Goal: Task Accomplishment & Management: Manage account settings

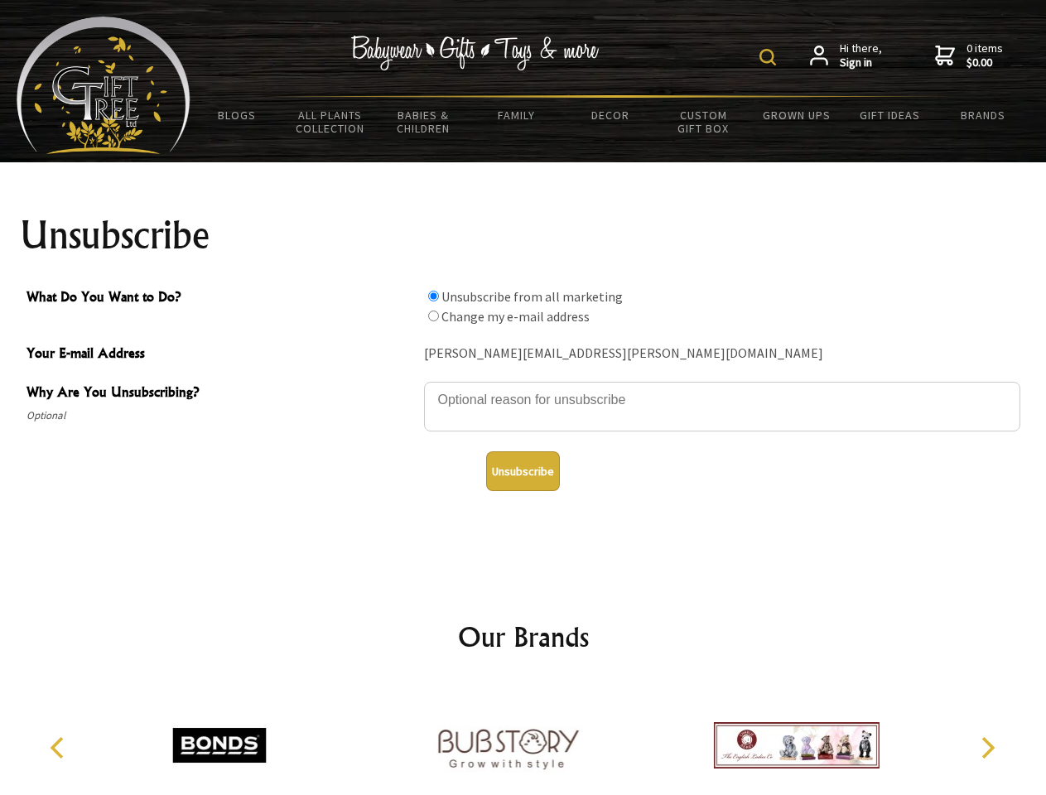
click at [770, 57] on img at bounding box center [767, 57] width 17 height 17
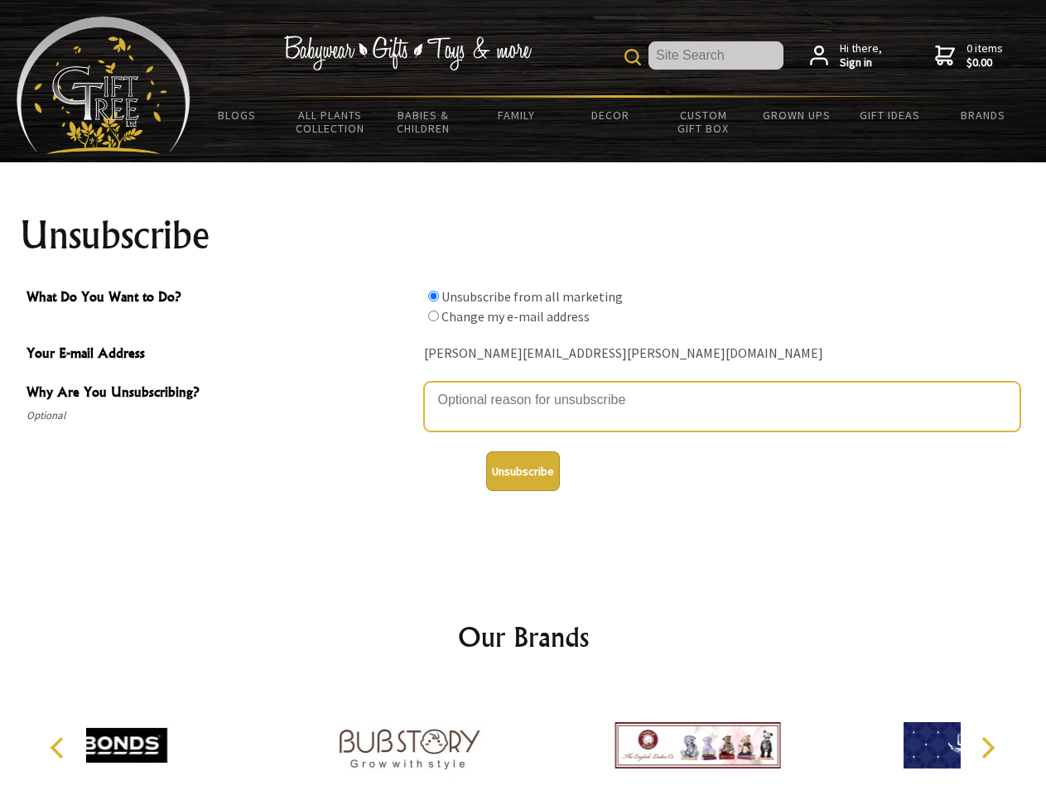
click at [523, 387] on textarea "Why Are You Unsubscribing?" at bounding box center [722, 407] width 596 height 50
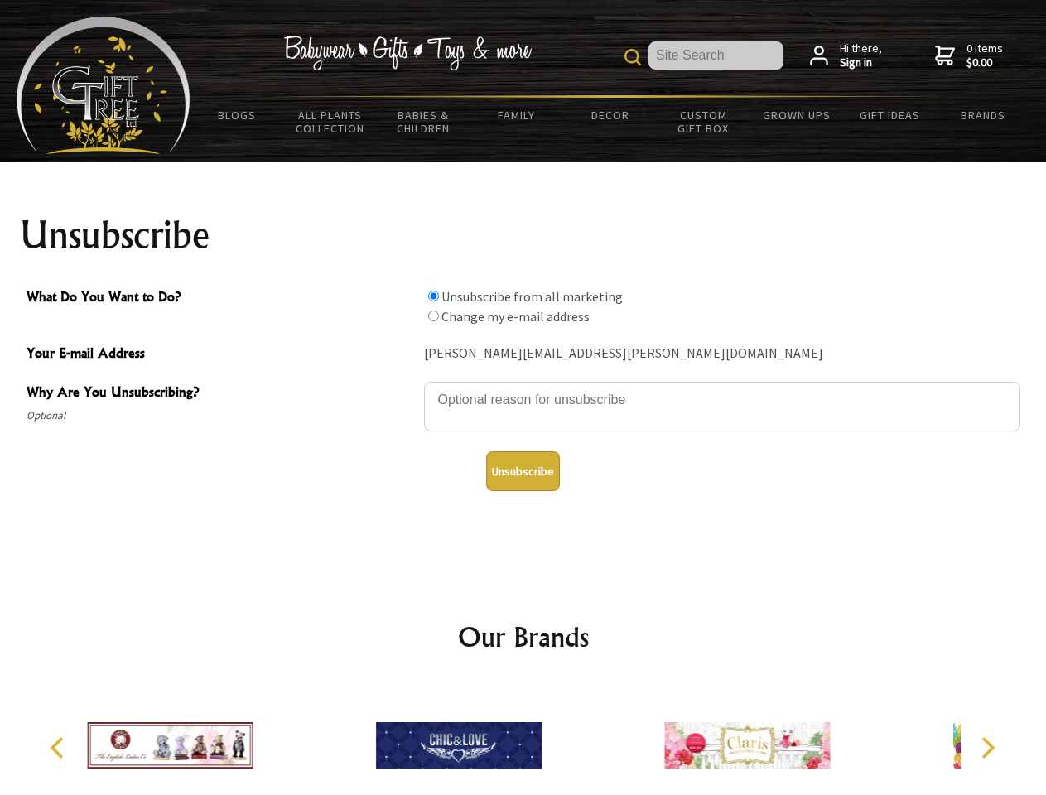
click at [433, 296] on input "What Do You Want to Do?" at bounding box center [433, 296] width 11 height 11
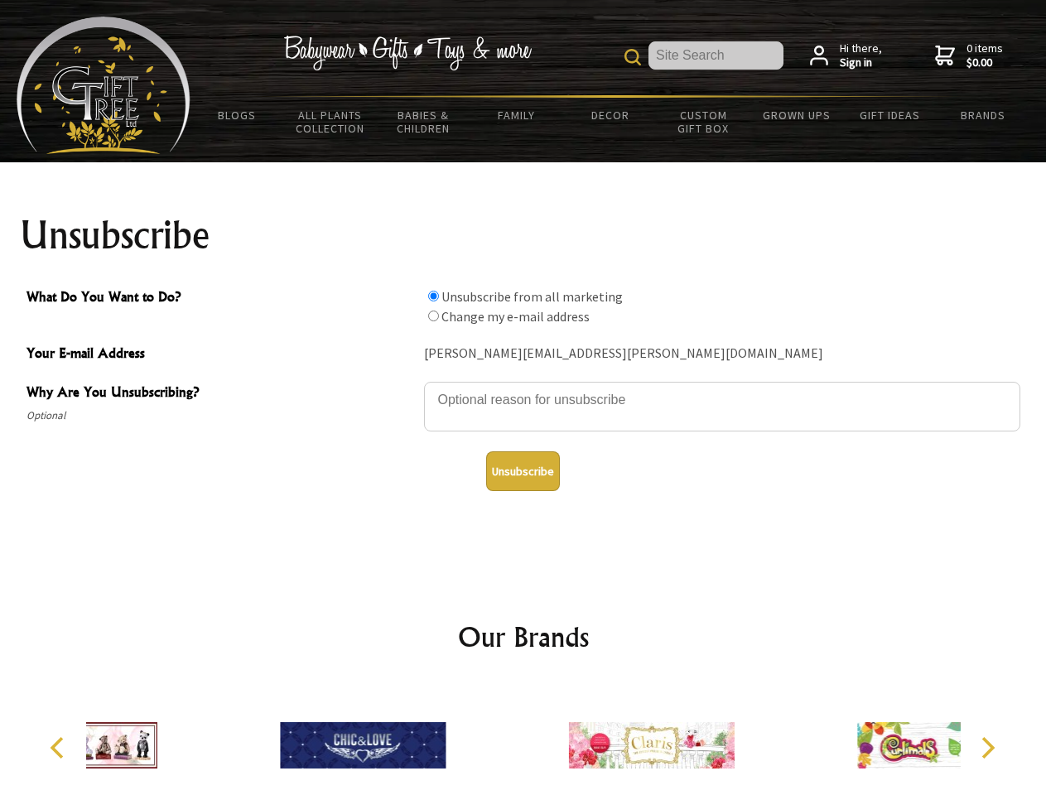
click at [433, 315] on input "What Do You Want to Do?" at bounding box center [433, 315] width 11 height 11
radio input "true"
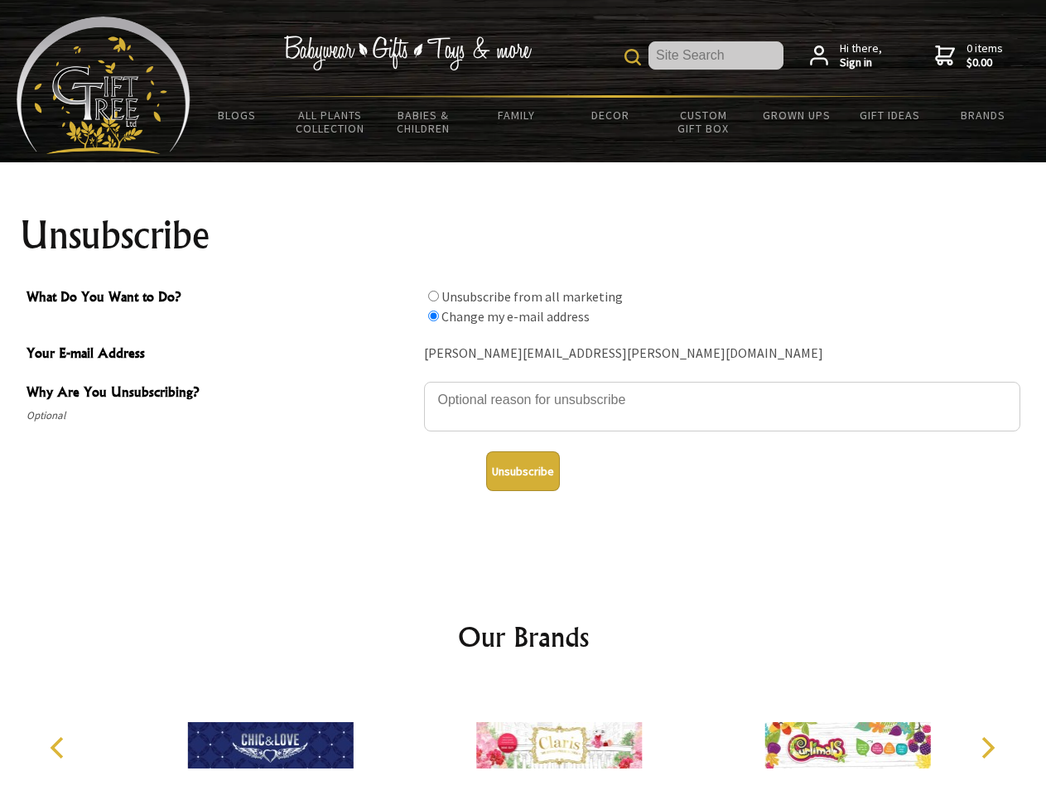
click at [522, 471] on button "Unsubscribe" at bounding box center [523, 471] width 74 height 40
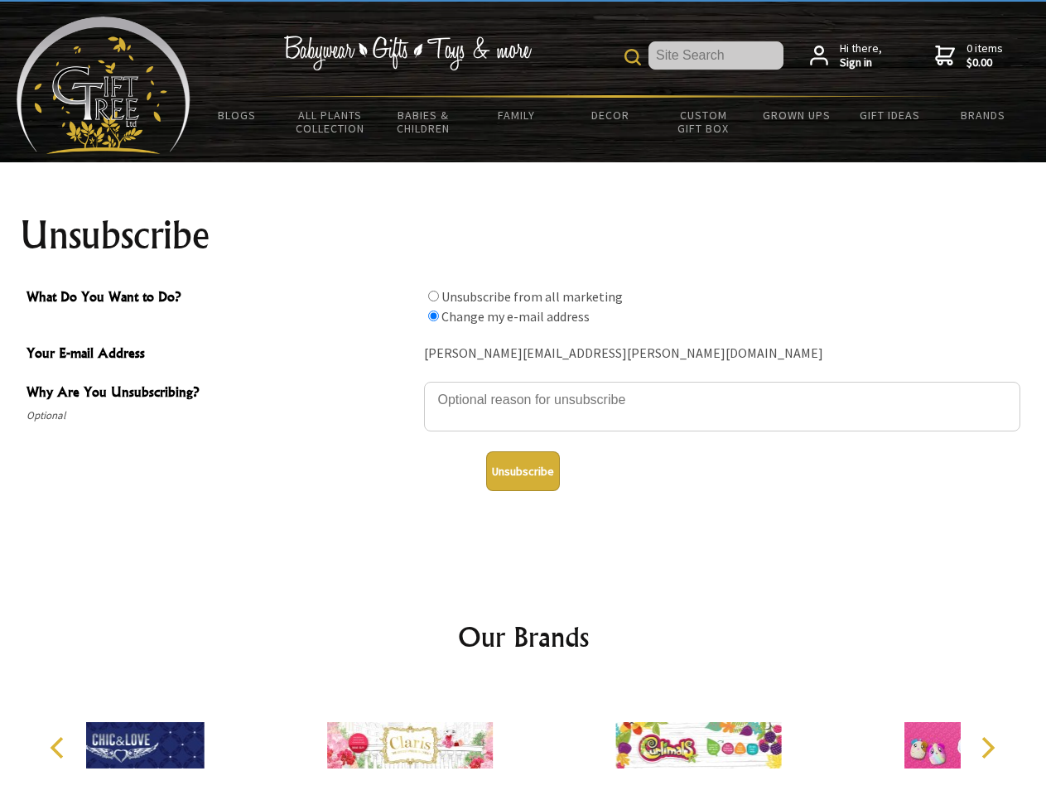
click at [60, 748] on icon "Previous" at bounding box center [59, 748] width 22 height 22
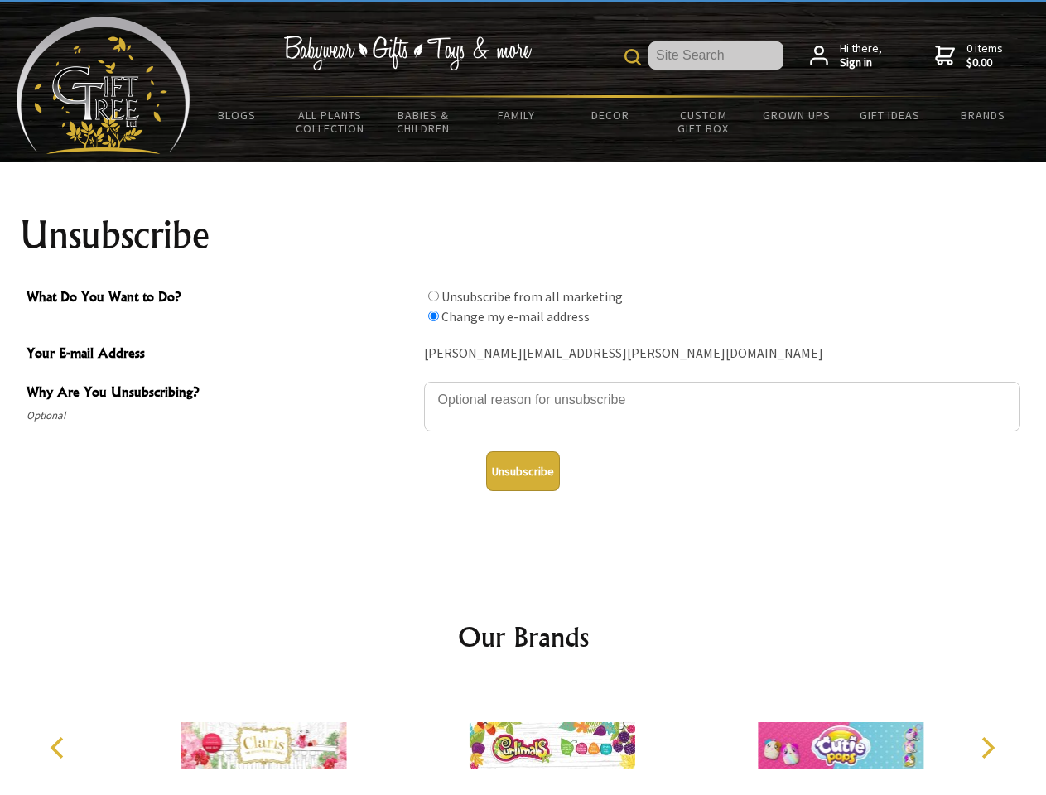
click at [987, 748] on icon "Next" at bounding box center [986, 748] width 22 height 22
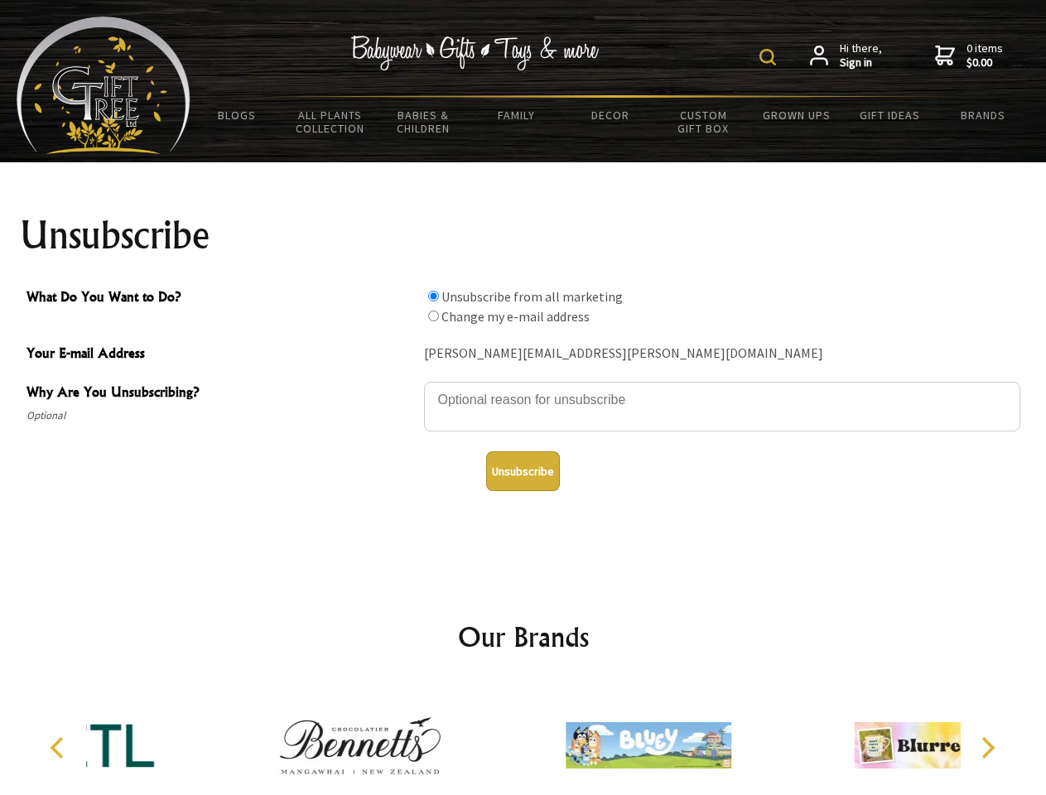
click at [770, 57] on img at bounding box center [767, 57] width 17 height 17
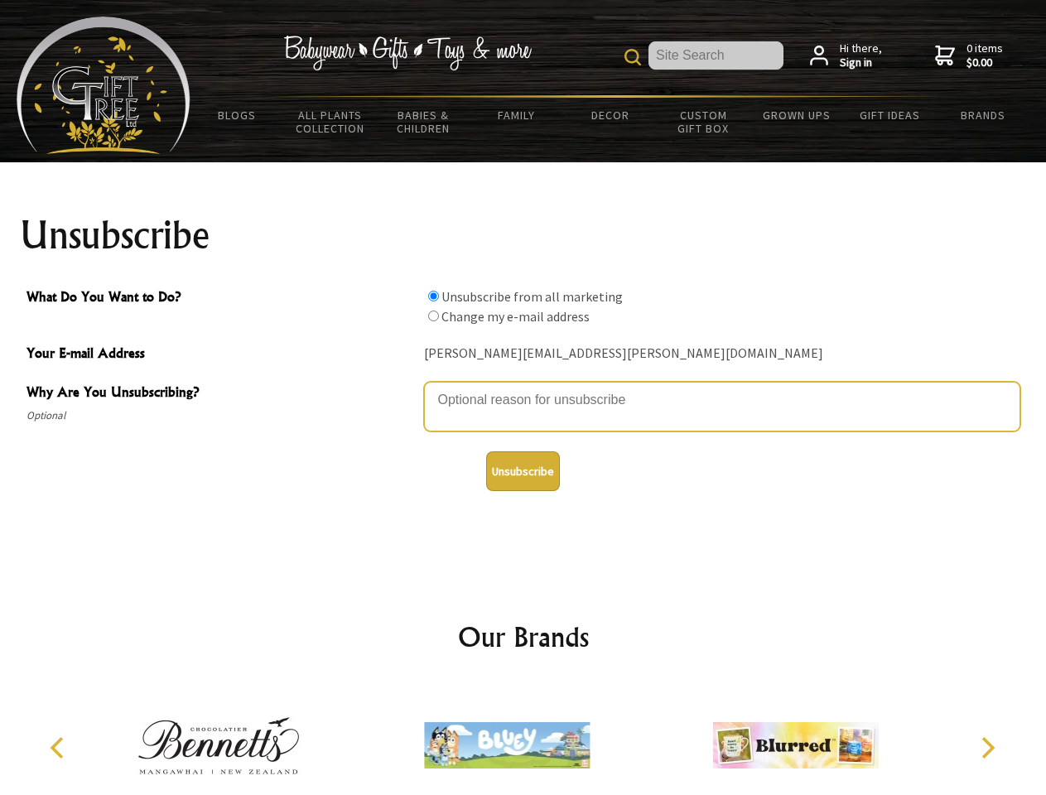
click at [523, 387] on textarea "Why Are You Unsubscribing?" at bounding box center [722, 407] width 596 height 50
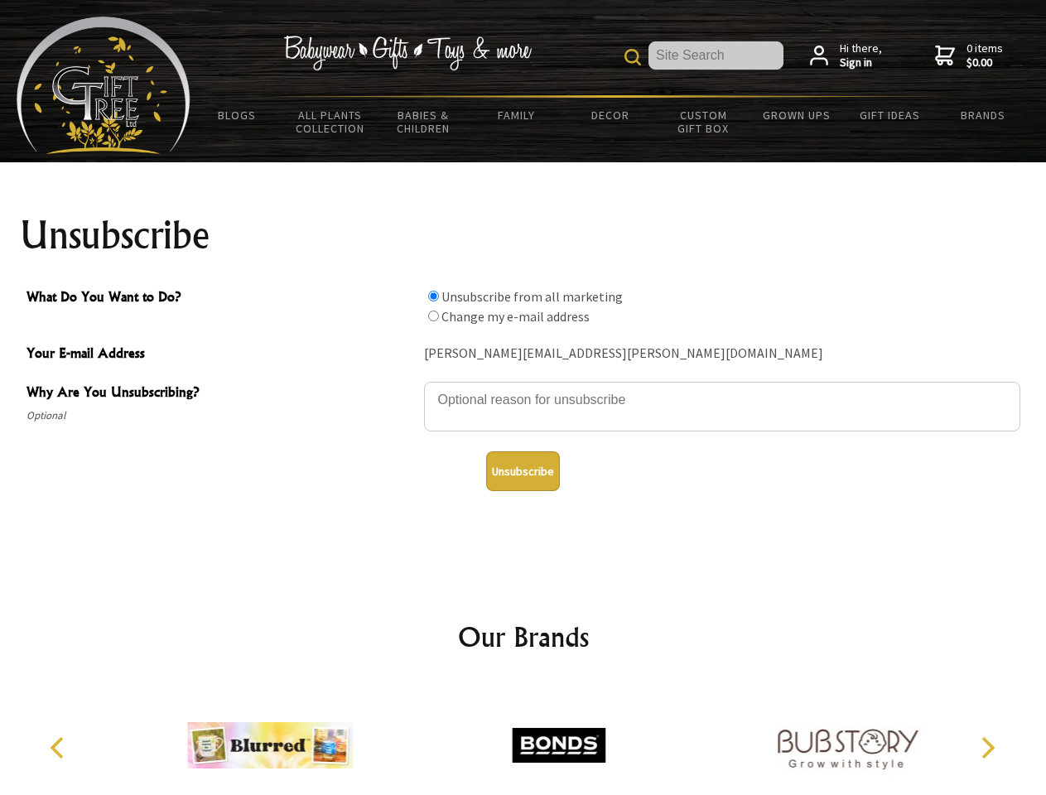
click at [433, 296] on input "What Do You Want to Do?" at bounding box center [433, 296] width 11 height 11
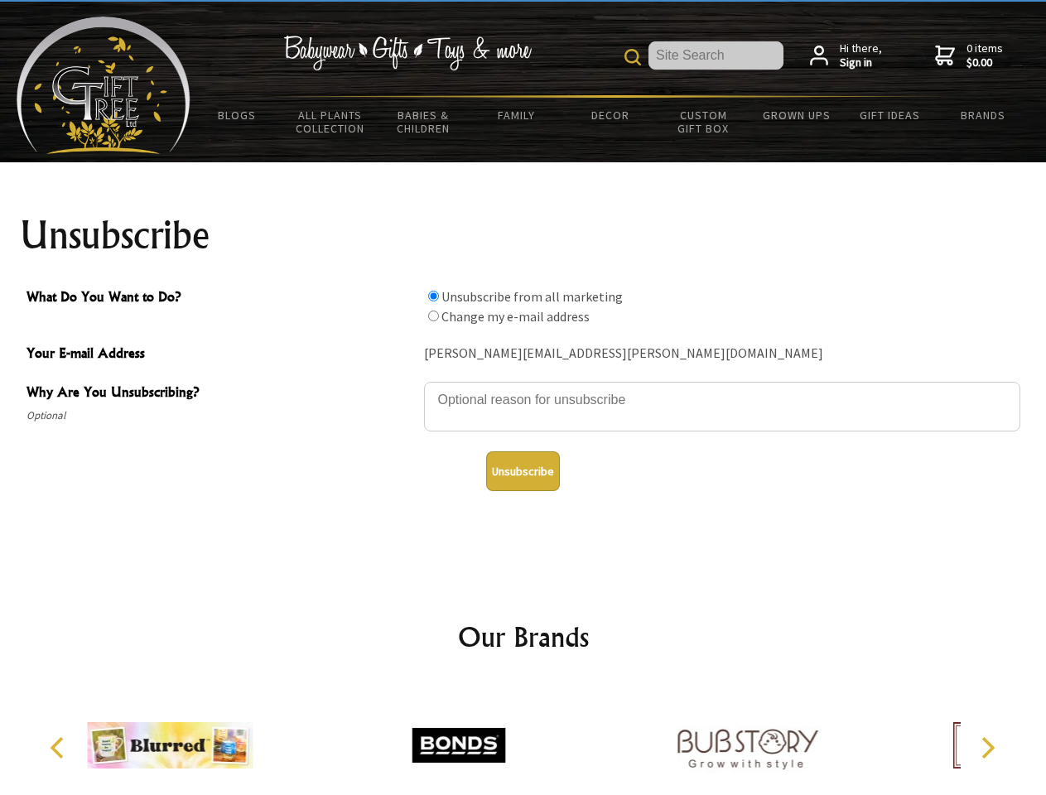
click at [433, 315] on input "What Do You Want to Do?" at bounding box center [433, 315] width 11 height 11
radio input "true"
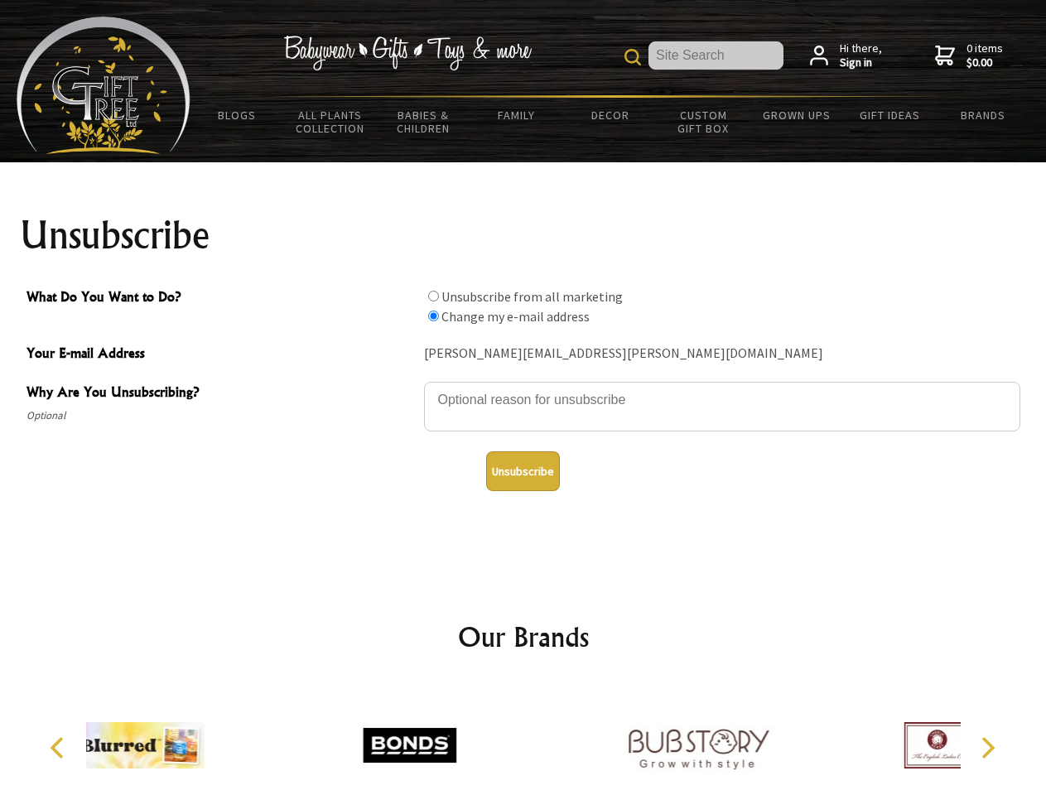
click at [522, 471] on button "Unsubscribe" at bounding box center [523, 471] width 74 height 40
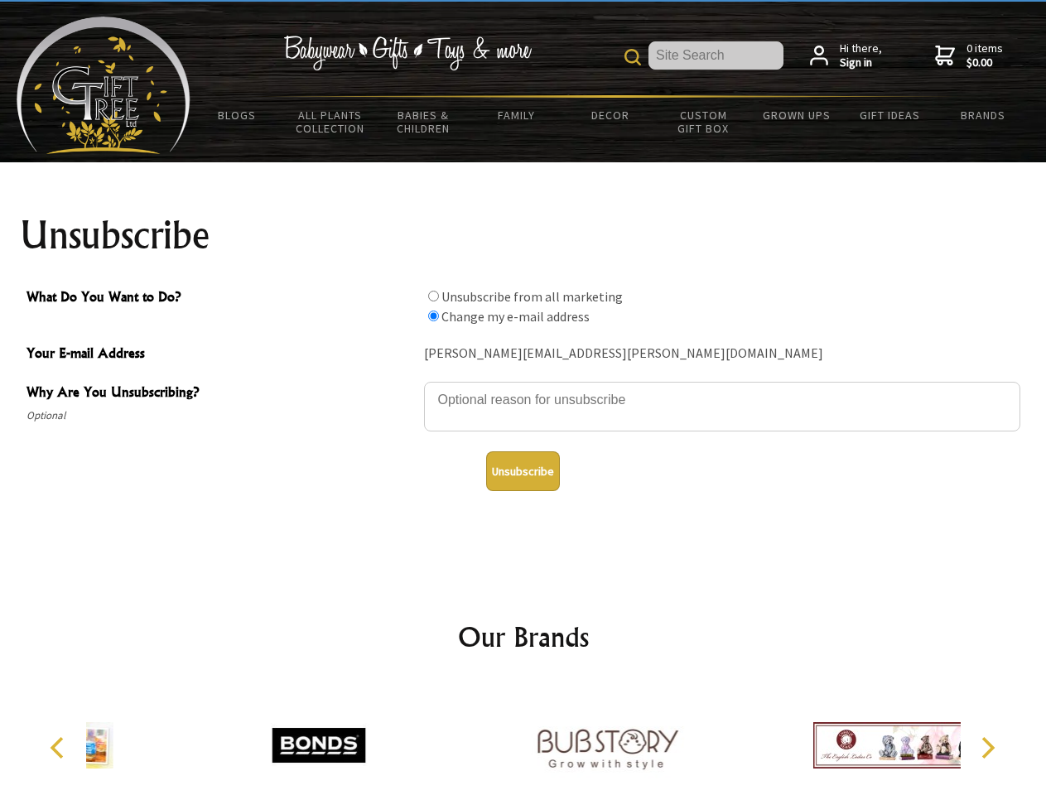
click at [60, 748] on icon "Previous" at bounding box center [59, 748] width 22 height 22
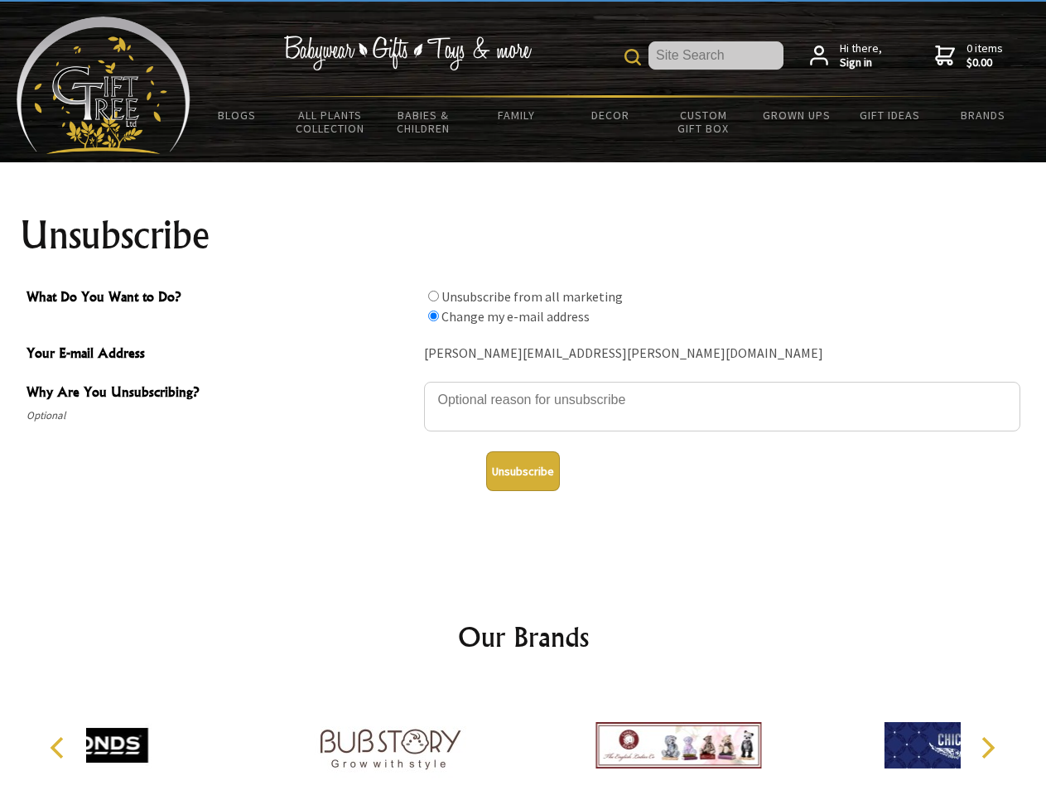
click at [987, 748] on icon "Next" at bounding box center [986, 748] width 22 height 22
